Goal: Book appointment/travel/reservation

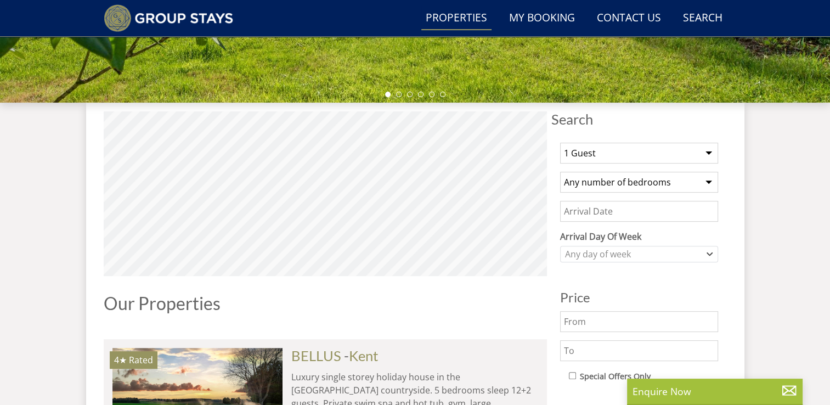
scroll to position [363, 0]
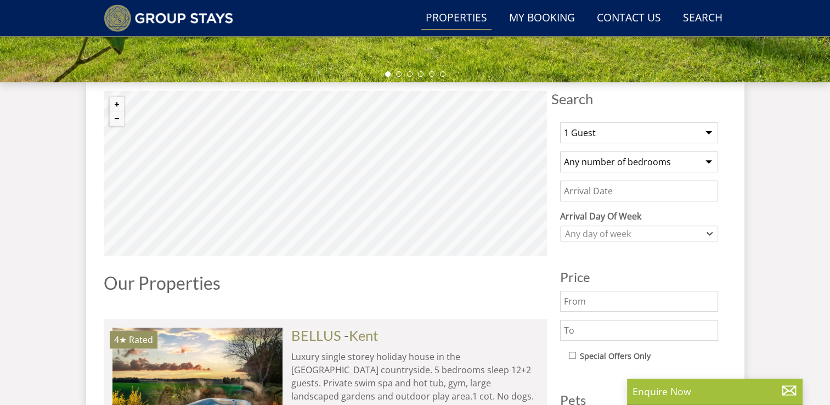
click at [708, 133] on select "1 Guest 2 Guests 3 Guests 4 Guests 5 Guests 6 Guests 7 Guests 8 Guests 9 Guests…" at bounding box center [639, 132] width 158 height 21
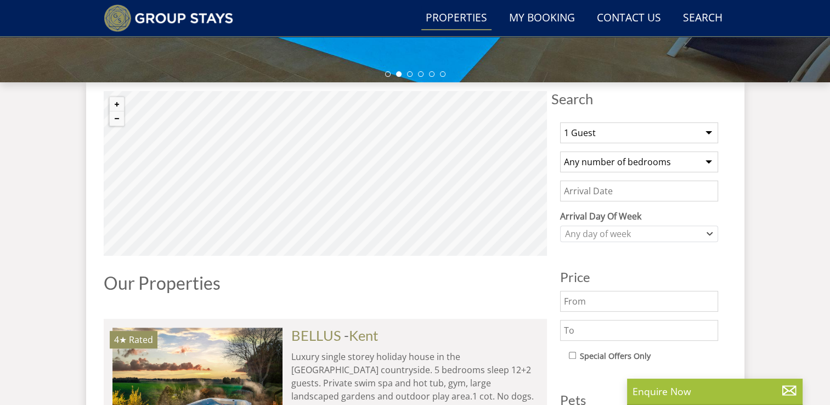
select select "13"
click at [560, 122] on select "1 Guest 2 Guests 3 Guests 4 Guests 5 Guests 6 Guests 7 Guests 8 Guests 9 Guests…" at bounding box center [639, 132] width 158 height 21
click at [709, 164] on select "Any number of bedrooms 1 Bedroom 2 Bedrooms 3 Bedrooms 4 Bedrooms 5 Bedrooms 6 …" at bounding box center [639, 161] width 158 height 21
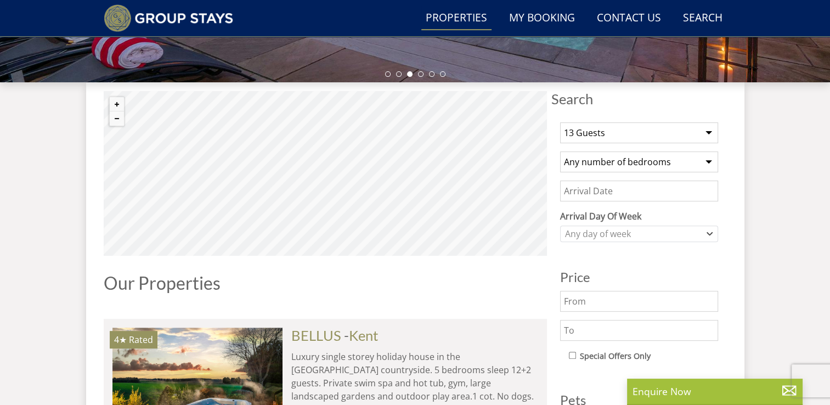
select select "7"
click at [560, 151] on select "Any number of bedrooms 1 Bedroom 2 Bedrooms 3 Bedrooms 4 Bedrooms 5 Bedrooms 6 …" at bounding box center [639, 161] width 158 height 21
click at [638, 190] on input "Date" at bounding box center [639, 191] width 158 height 21
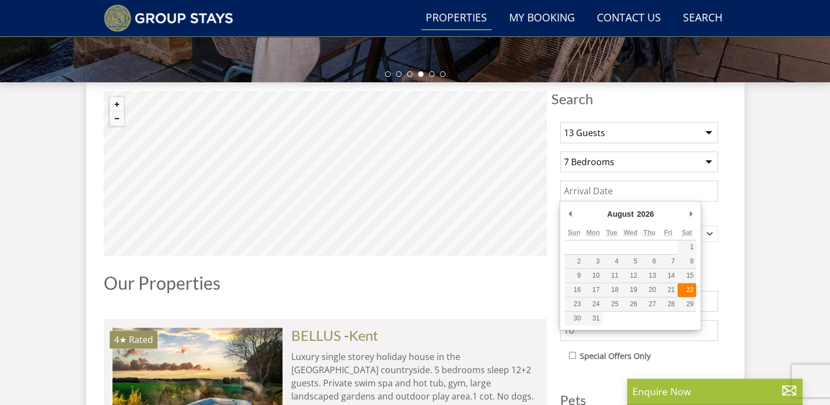
type input "[DATE]"
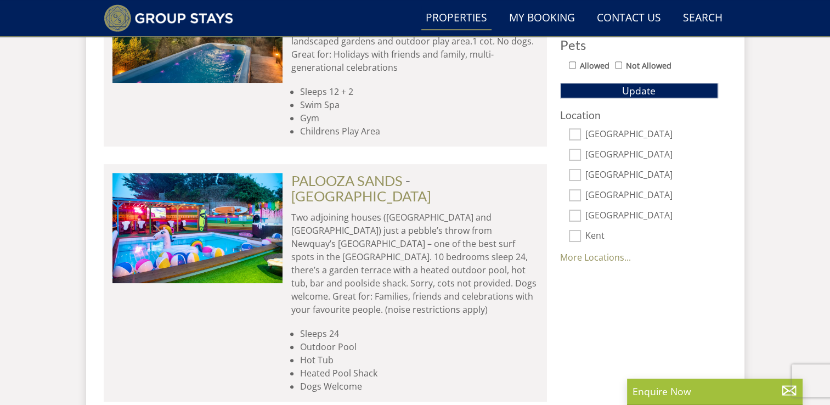
scroll to position [735, 0]
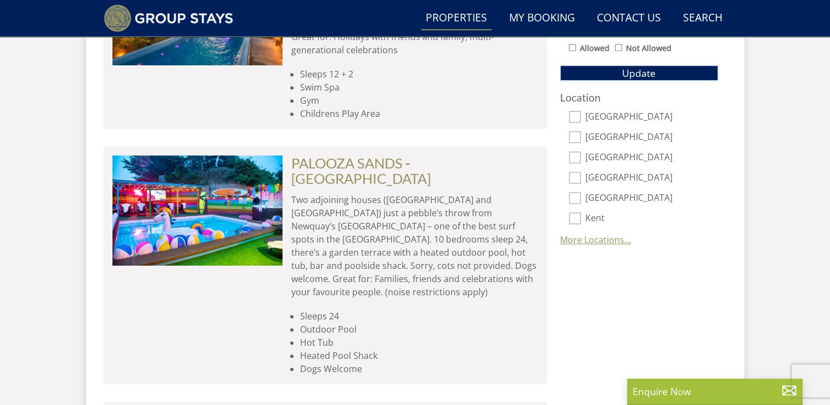
click at [601, 238] on link "More Locations..." at bounding box center [595, 240] width 71 height 12
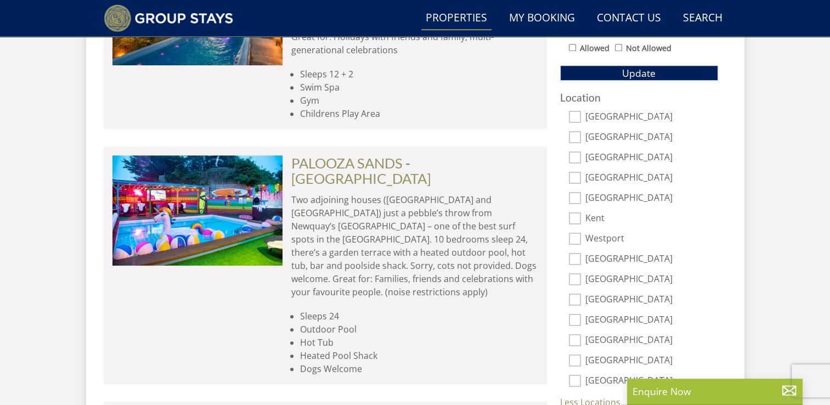
click at [575, 134] on input "[GEOGRAPHIC_DATA]" at bounding box center [575, 137] width 12 height 12
checkbox input "true"
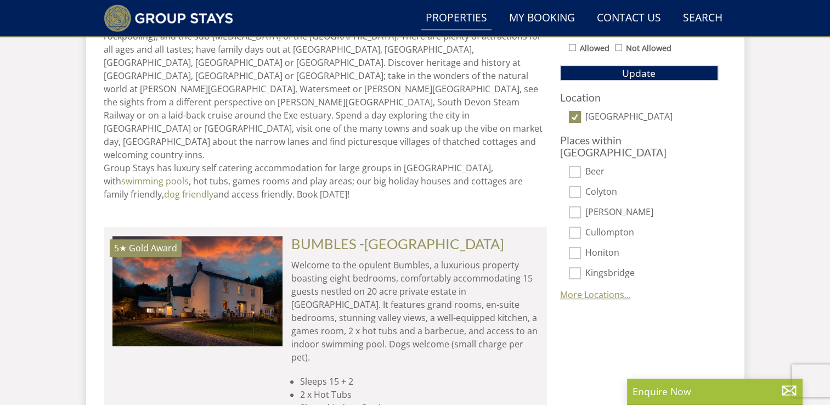
click at [593, 289] on link "More Locations..." at bounding box center [595, 295] width 71 height 12
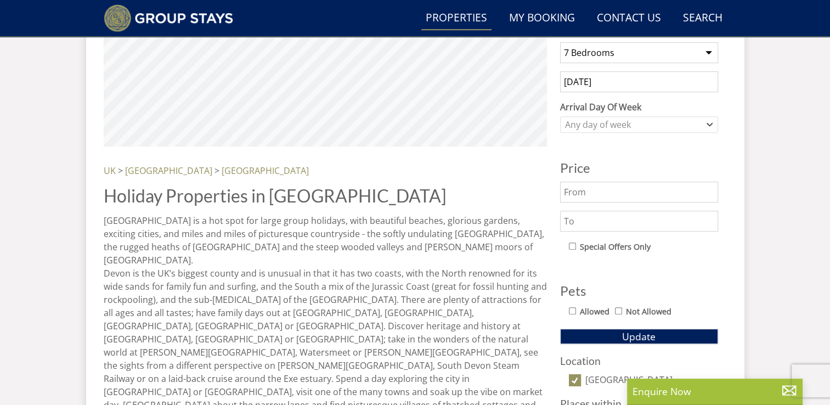
scroll to position [421, 0]
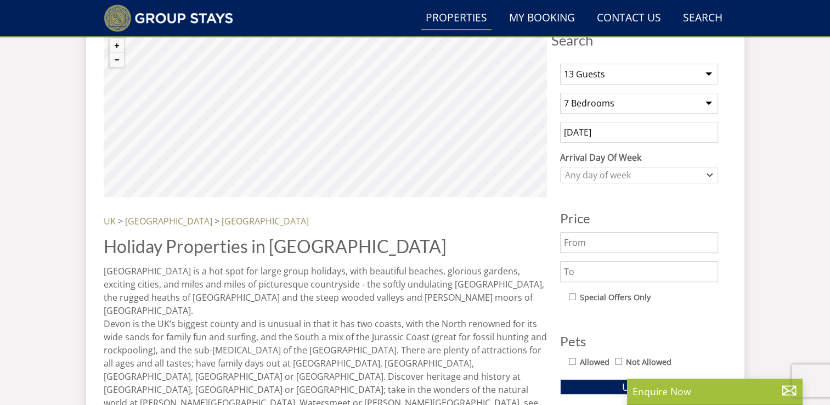
click at [587, 269] on input "text" at bounding box center [639, 271] width 158 height 21
click at [586, 268] on input "text" at bounding box center [639, 271] width 158 height 21
type input "5"
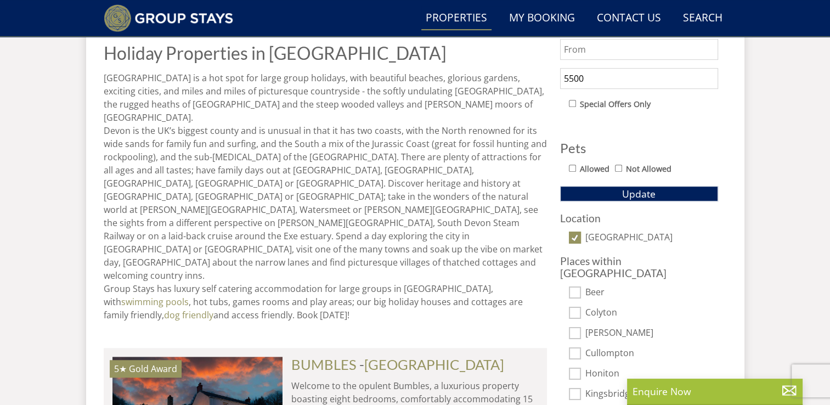
scroll to position [619, 0]
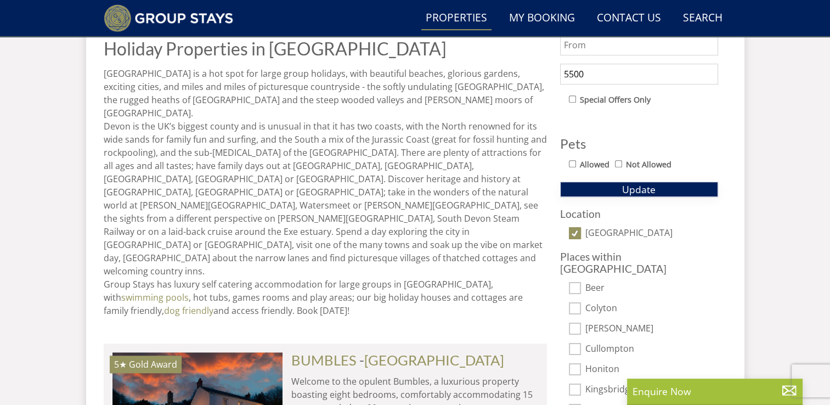
click at [637, 190] on span "Update" at bounding box center [638, 189] width 33 height 13
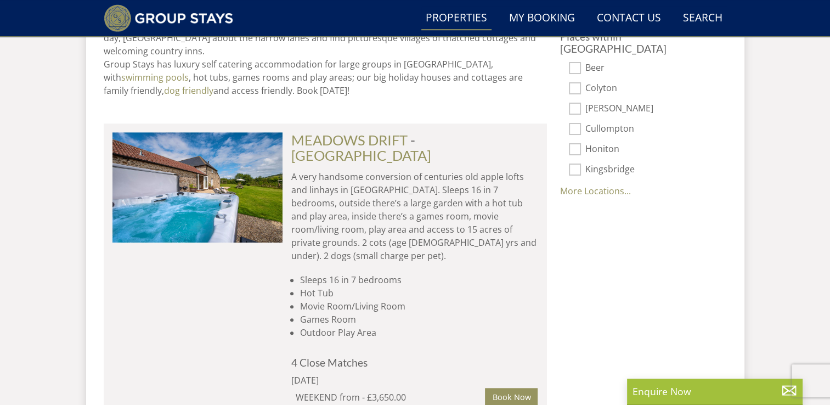
scroll to position [838, 0]
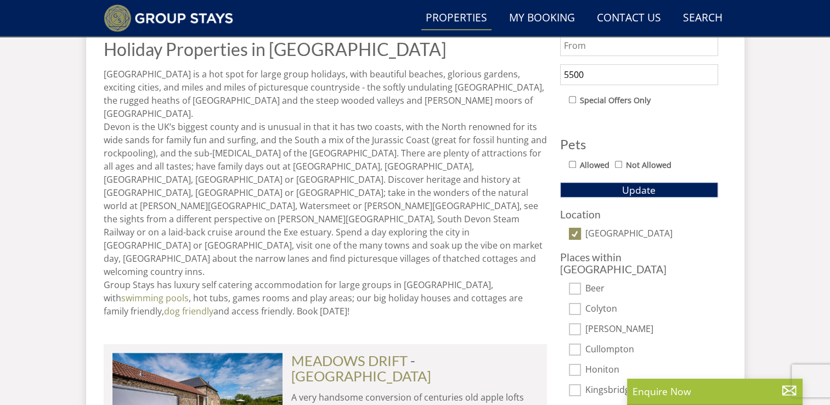
scroll to position [597, 0]
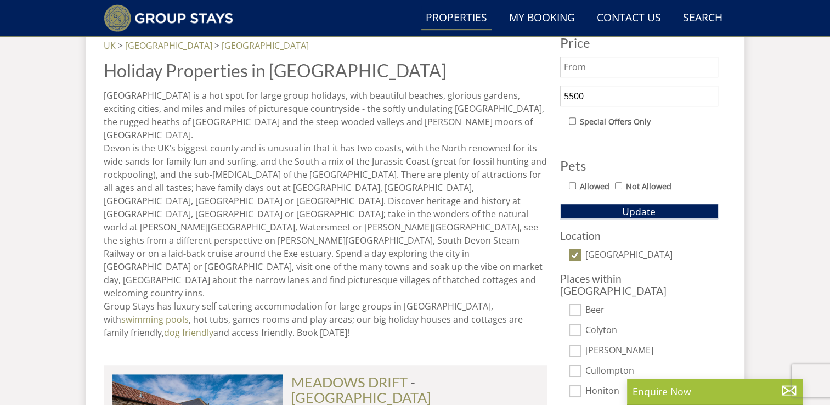
click at [596, 100] on input "5500" at bounding box center [639, 96] width 158 height 21
type input "5"
type input "6000"
click at [636, 212] on span "Update" at bounding box center [638, 211] width 33 height 13
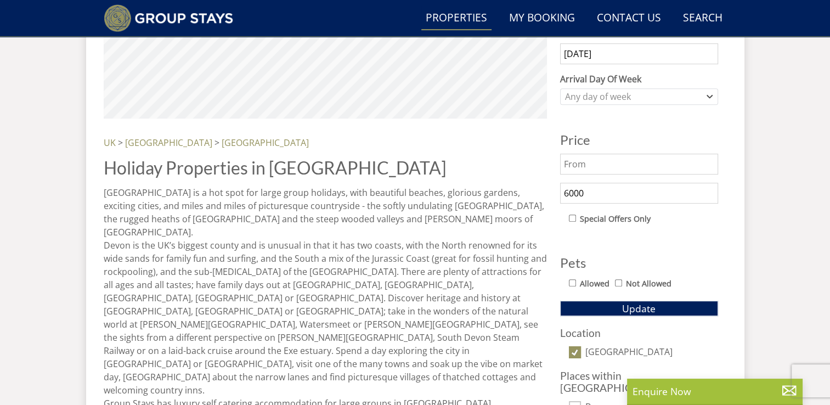
scroll to position [523, 0]
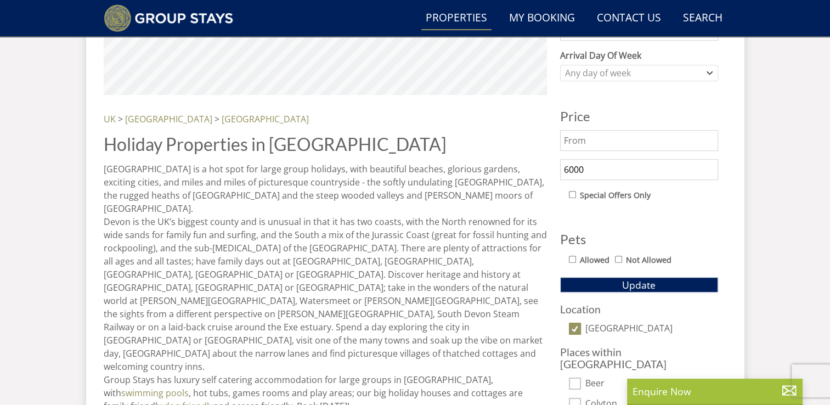
click at [572, 326] on input "[GEOGRAPHIC_DATA]" at bounding box center [575, 329] width 12 height 12
checkbox input "false"
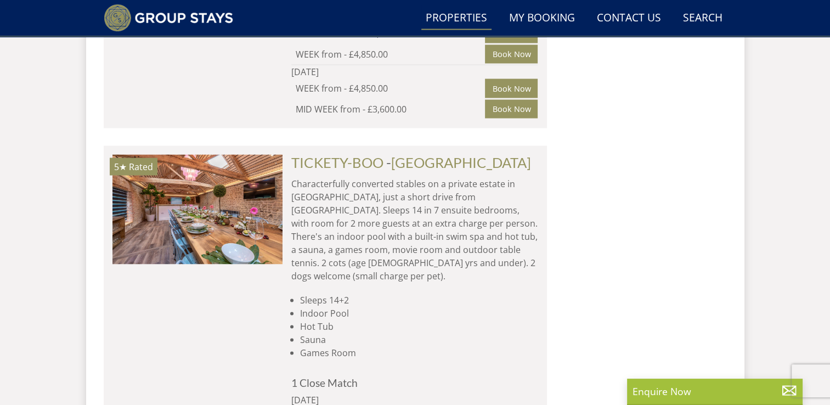
scroll to position [2140, 0]
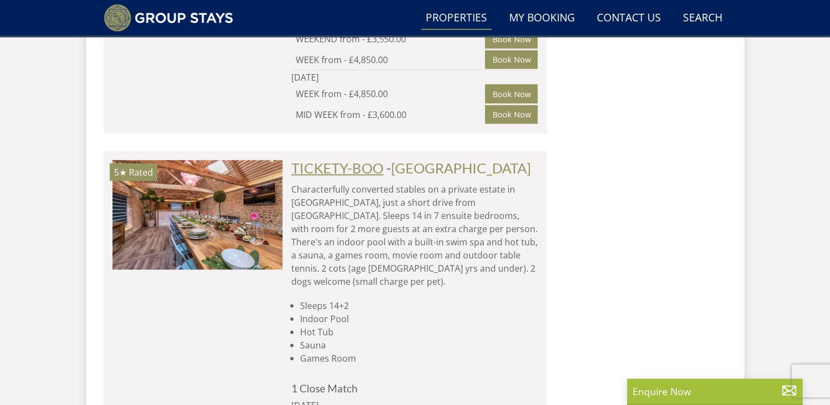
click at [376, 160] on link "TICKETY-BOO" at bounding box center [337, 168] width 92 height 16
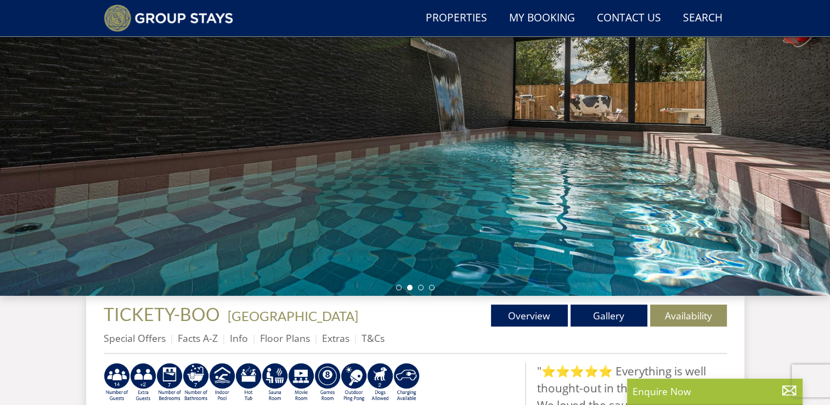
scroll to position [127, 0]
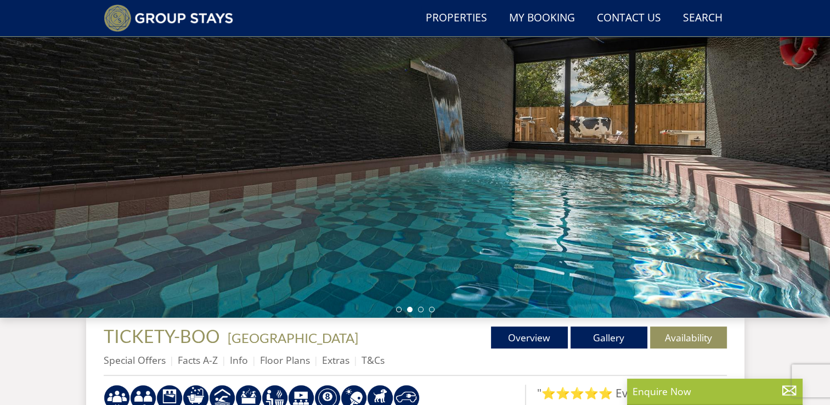
click at [511, 226] on div at bounding box center [415, 126] width 830 height 384
click at [603, 337] on link "Gallery" at bounding box center [609, 337] width 77 height 22
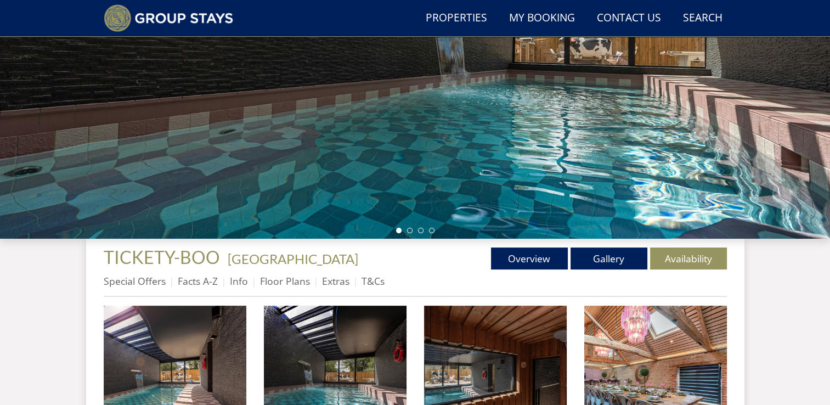
scroll to position [215, 0]
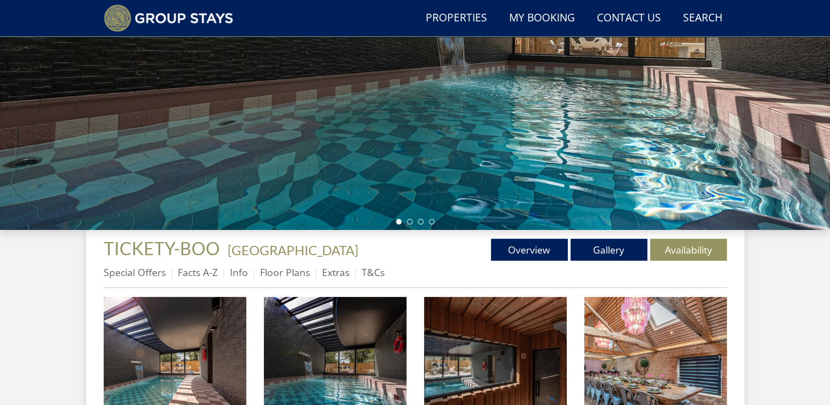
click at [770, 121] on div at bounding box center [415, 38] width 830 height 384
click at [292, 272] on link "Floor Plans" at bounding box center [285, 272] width 50 height 13
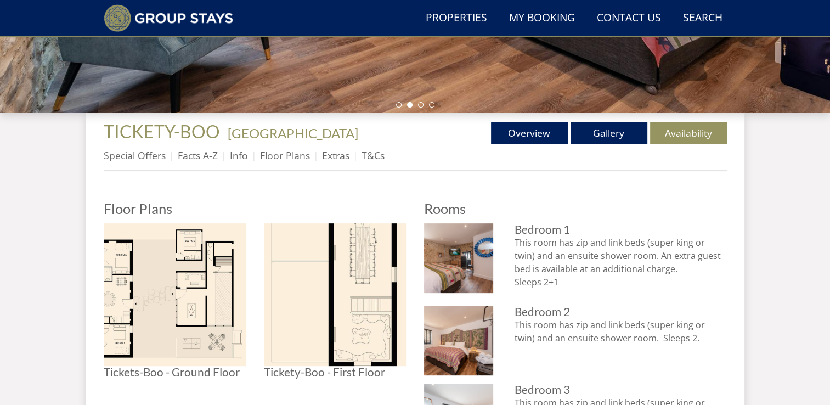
scroll to position [323, 0]
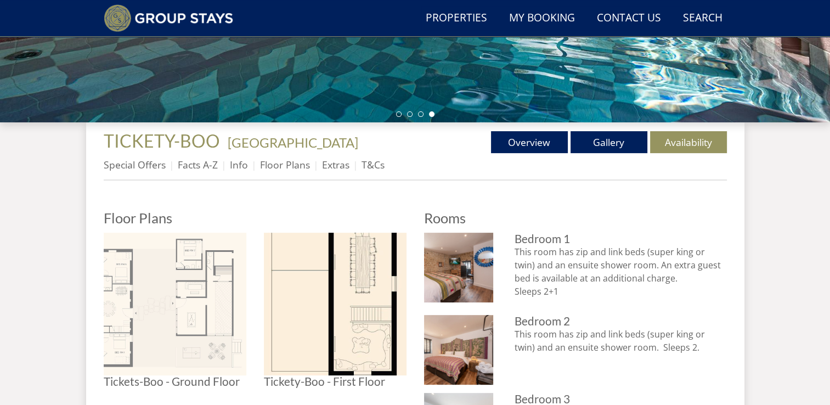
click at [216, 293] on img at bounding box center [175, 304] width 143 height 143
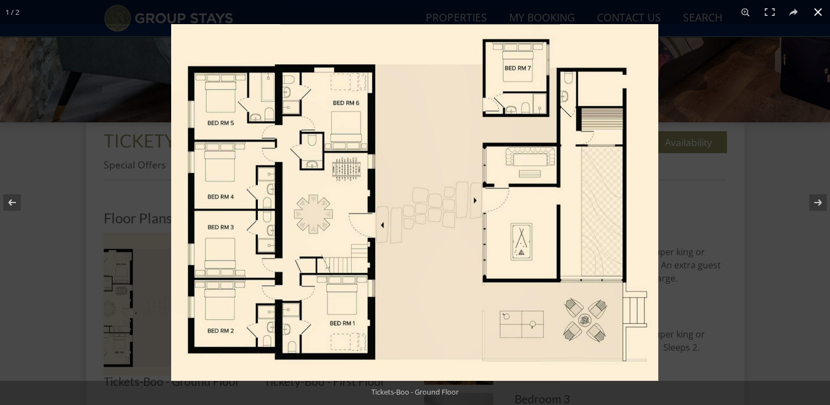
click at [815, 12] on button at bounding box center [818, 12] width 24 height 24
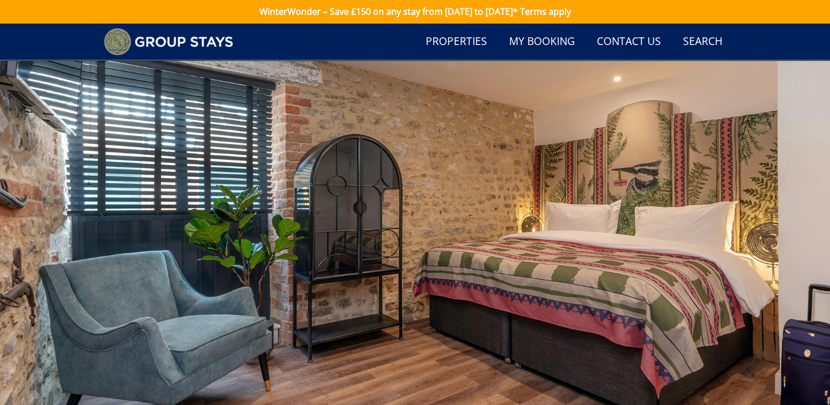
scroll to position [0, 0]
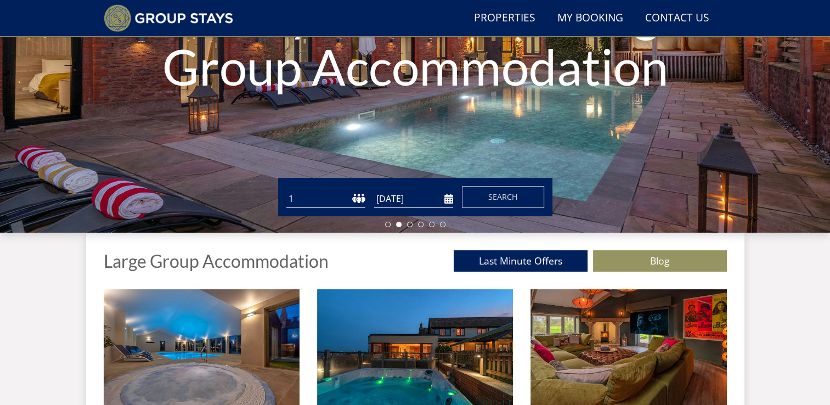
scroll to position [216, 0]
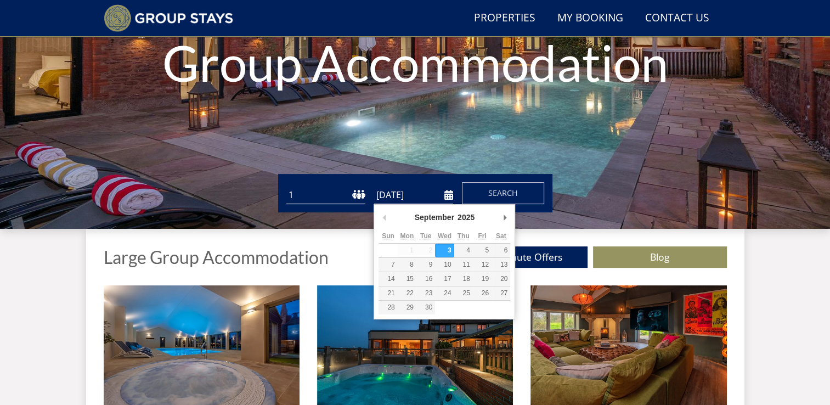
click at [407, 200] on input "[DATE]" at bounding box center [413, 195] width 79 height 18
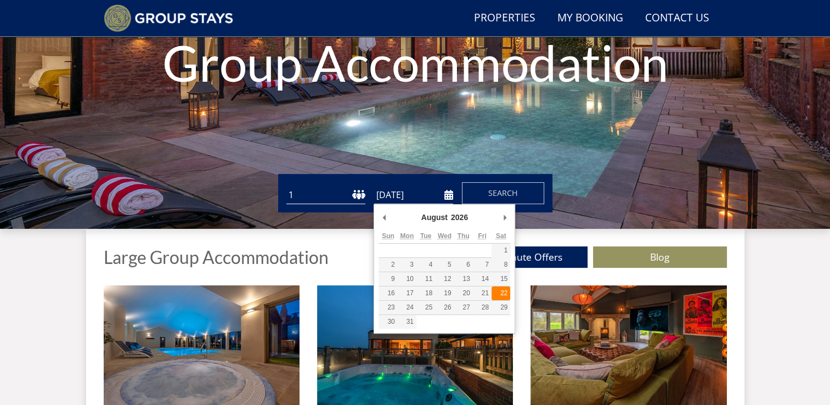
type input "[DATE]"
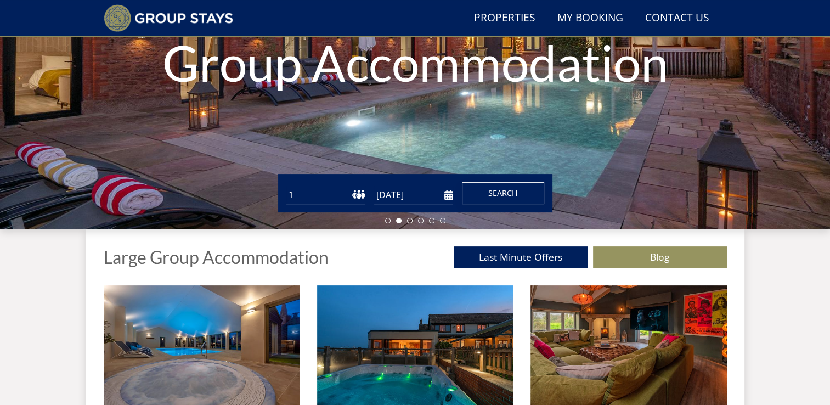
click at [496, 183] on button "Search" at bounding box center [503, 193] width 82 height 22
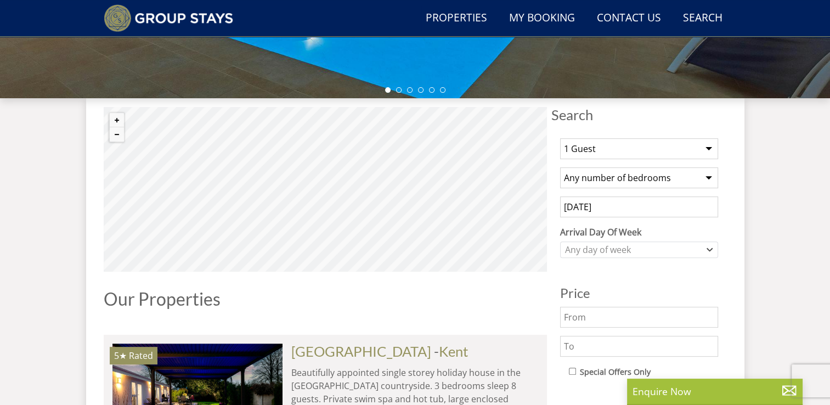
scroll to position [369, 0]
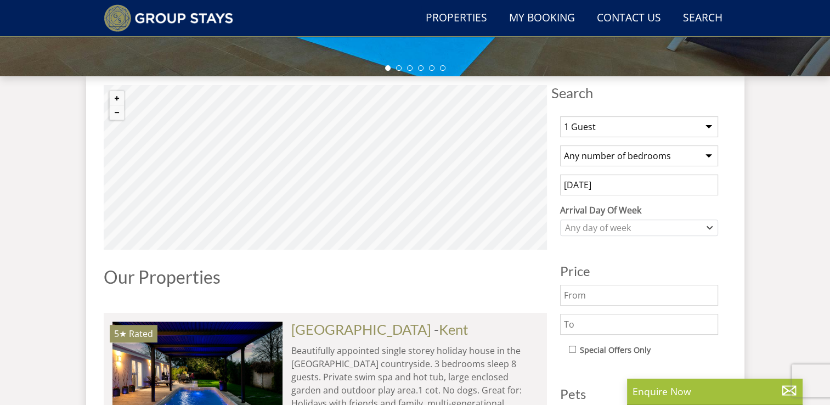
click at [709, 127] on select "1 Guest 2 Guests 3 Guests 4 Guests 5 Guests 6 Guests 7 Guests 8 Guests 9 Guests…" at bounding box center [639, 126] width 158 height 21
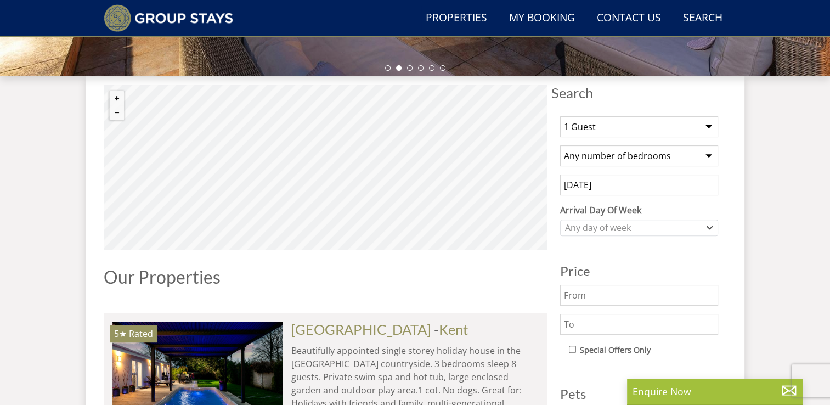
select select "13"
click at [560, 116] on select "1 Guest 2 Guests 3 Guests 4 Guests 5 Guests 6 Guests 7 Guests 8 Guests 9 Guests…" at bounding box center [639, 126] width 158 height 21
click at [707, 155] on select "Any number of bedrooms 4 Bedrooms 5 Bedrooms 6 Bedrooms 7 Bedrooms 8 Bedrooms 9…" at bounding box center [639, 155] width 158 height 21
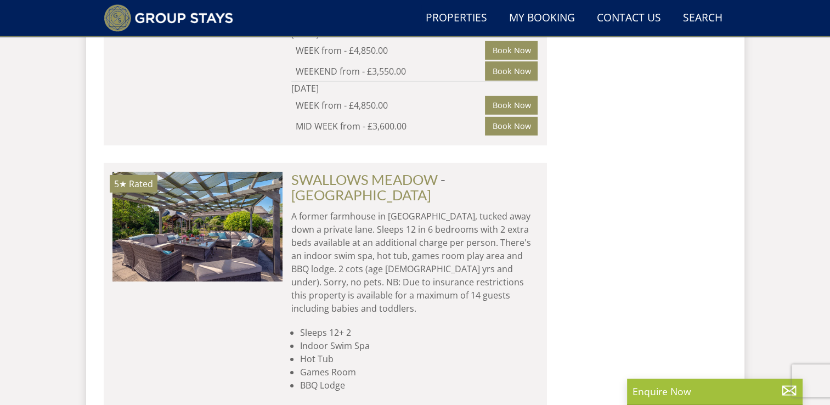
scroll to position [7590, 0]
